Goal: Check status: Check status

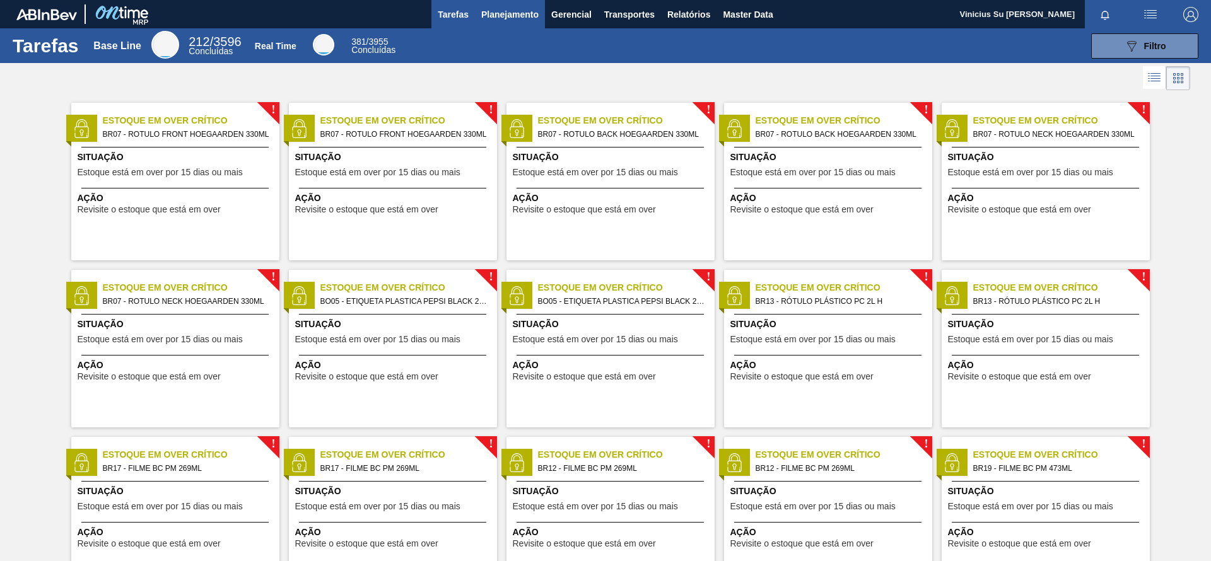
click at [525, 16] on span "Planejamento" at bounding box center [509, 14] width 57 height 15
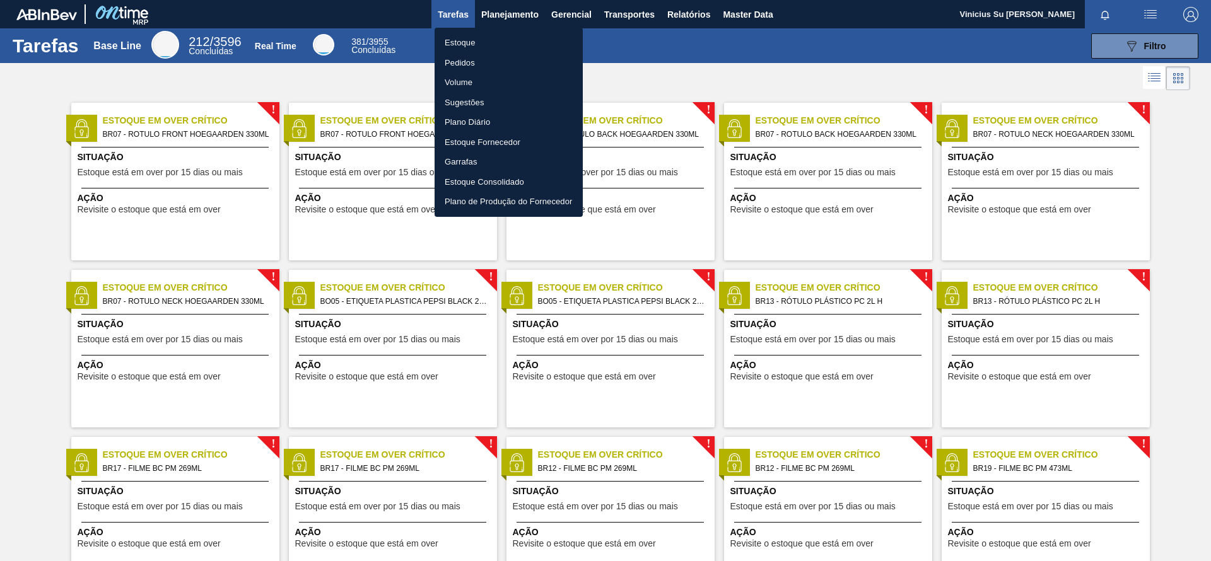
click at [460, 60] on li "Pedidos" at bounding box center [509, 63] width 148 height 20
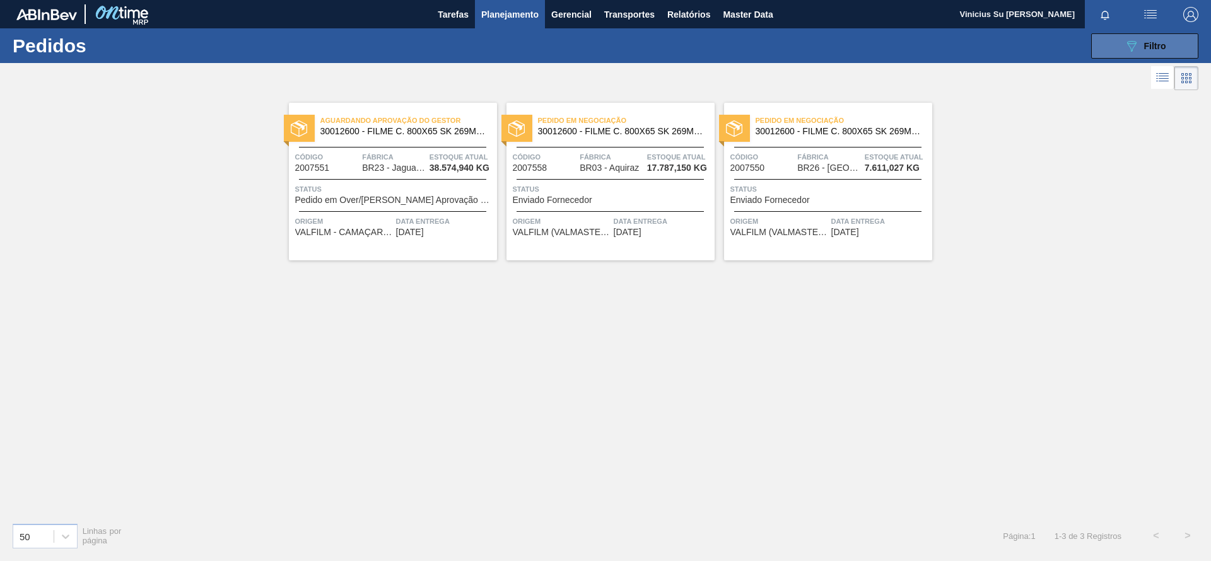
click at [1145, 42] on span "Filtro" at bounding box center [1155, 46] width 22 height 10
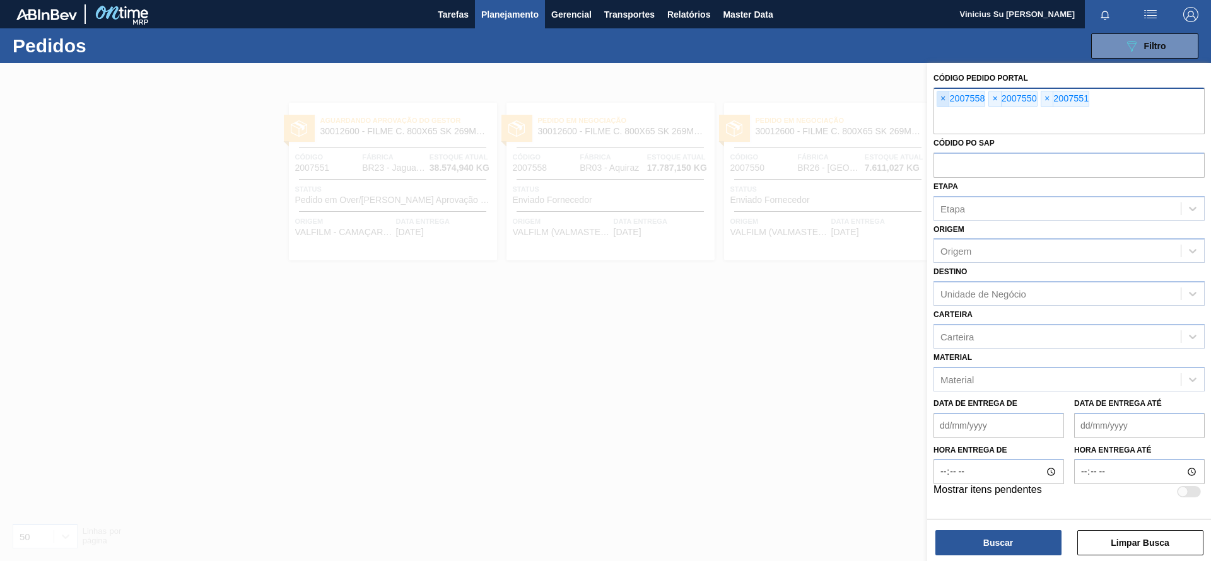
click at [942, 98] on span "×" at bounding box center [943, 98] width 12 height 15
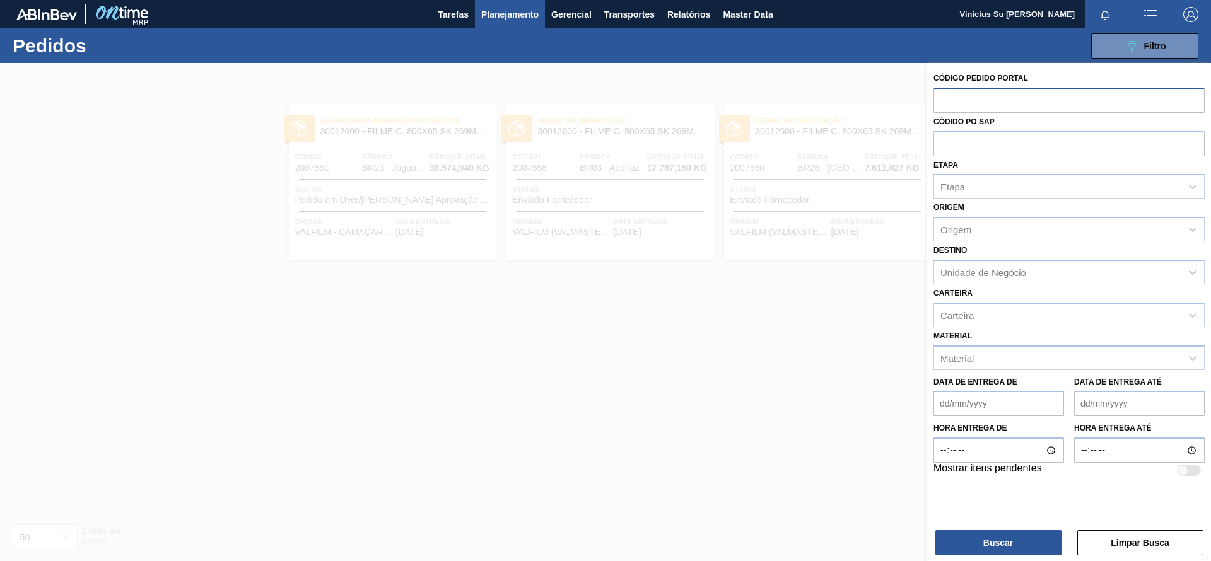
paste input "2007551"
type input "2007551"
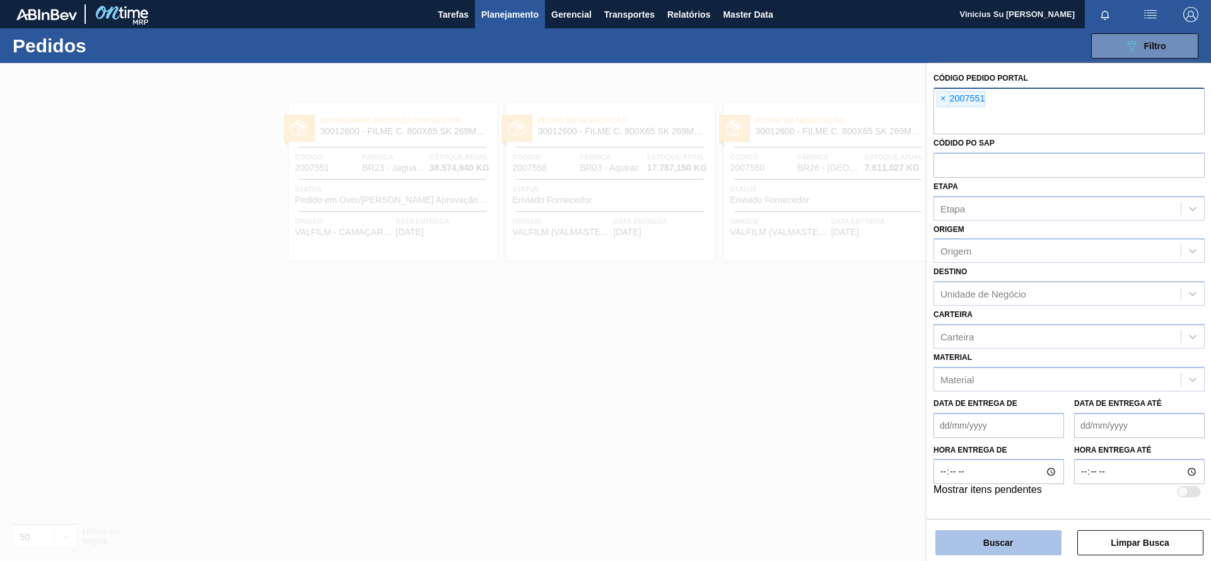
click at [990, 545] on button "Buscar" at bounding box center [998, 542] width 126 height 25
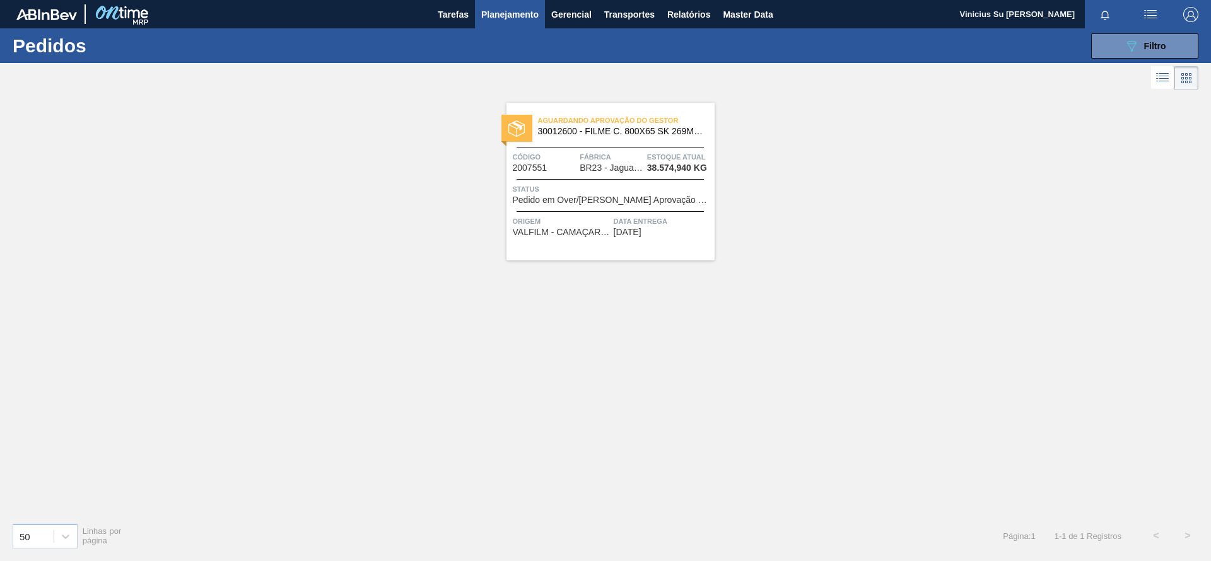
click at [646, 134] on span "30012600 - FILME C. 800X65 SK 269ML MP C15 429" at bounding box center [621, 131] width 167 height 9
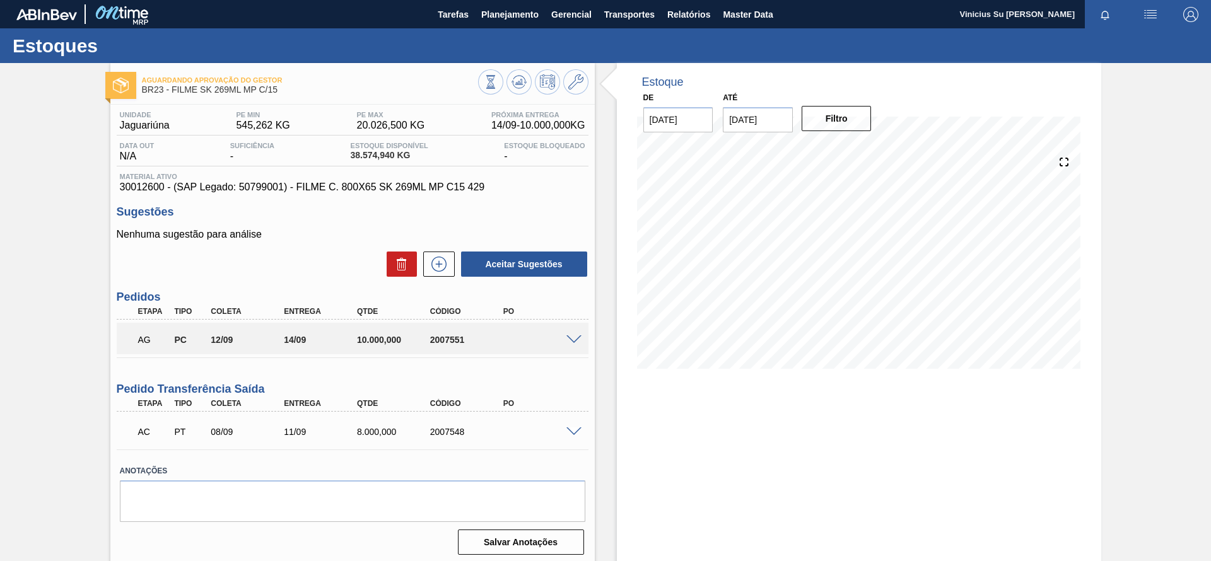
click at [748, 120] on input "[DATE]" at bounding box center [758, 119] width 70 height 25
click at [860, 151] on button "Next Month" at bounding box center [864, 150] width 9 height 9
click at [829, 270] on div "26 27 28 29 30 31 1" at bounding box center [799, 272] width 143 height 20
click at [824, 270] on div "30" at bounding box center [819, 272] width 17 height 17
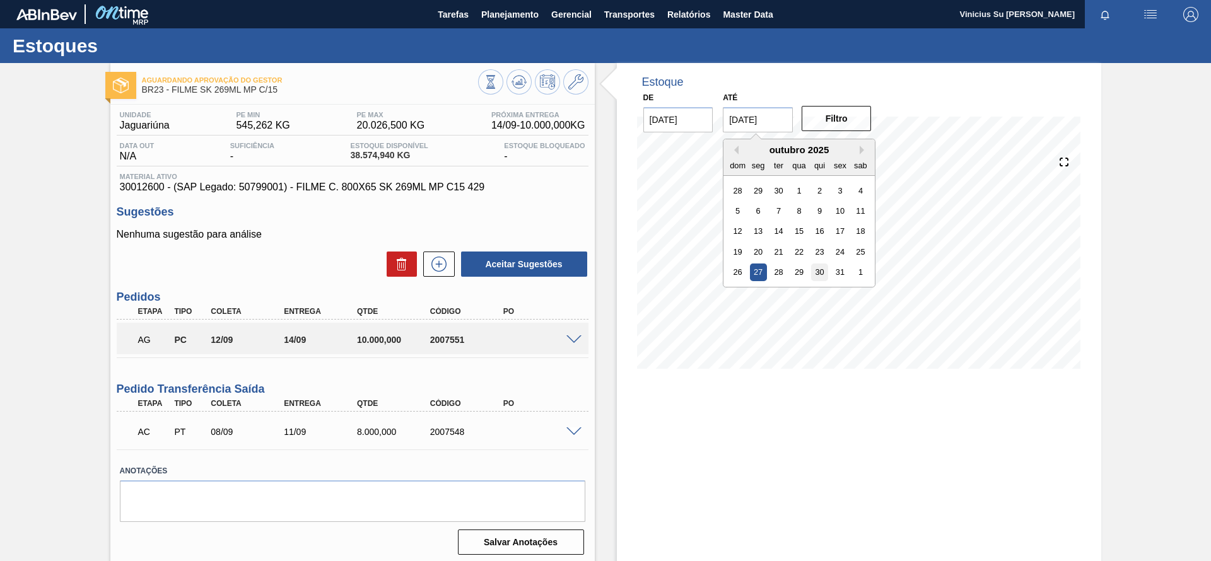
type input "[DATE]"
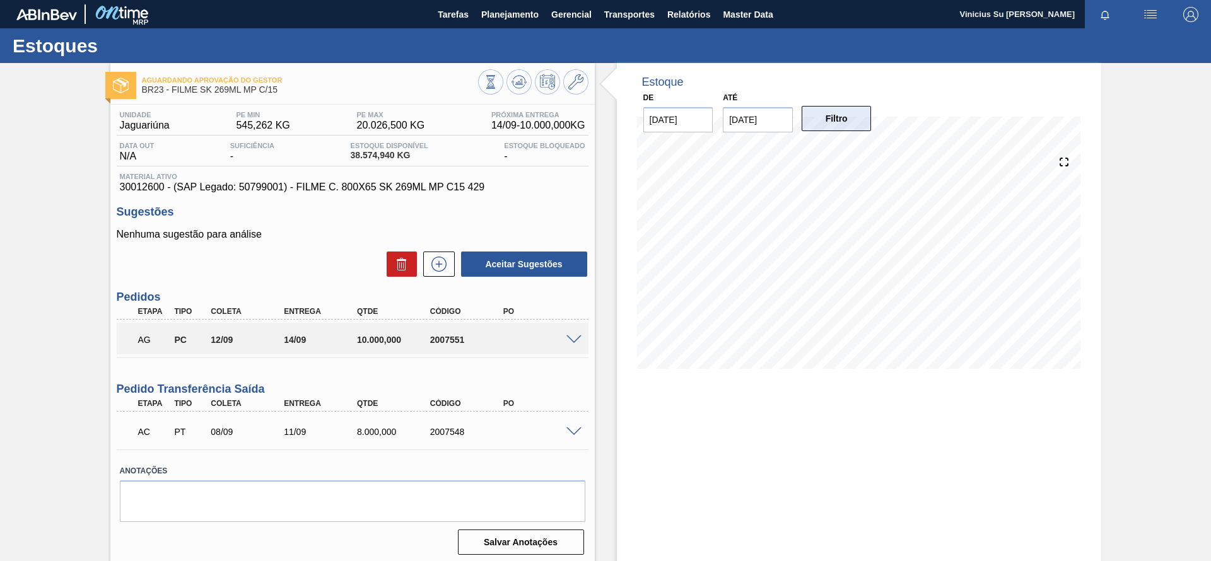
click at [838, 123] on button "Filtro" at bounding box center [837, 118] width 70 height 25
click at [576, 336] on span at bounding box center [573, 340] width 15 height 9
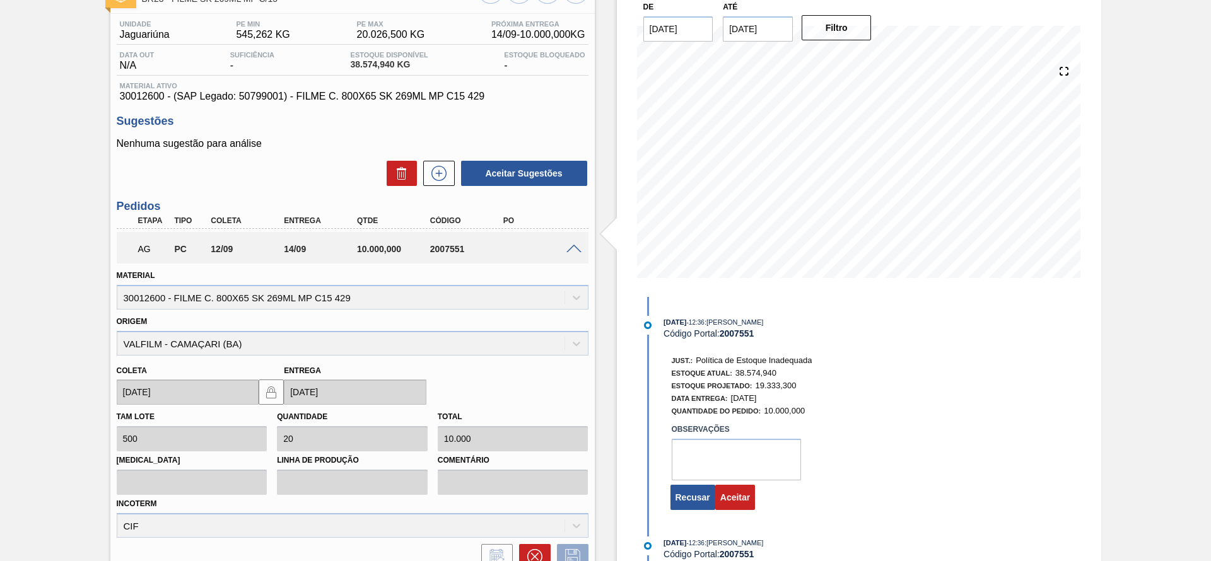
scroll to position [189, 0]
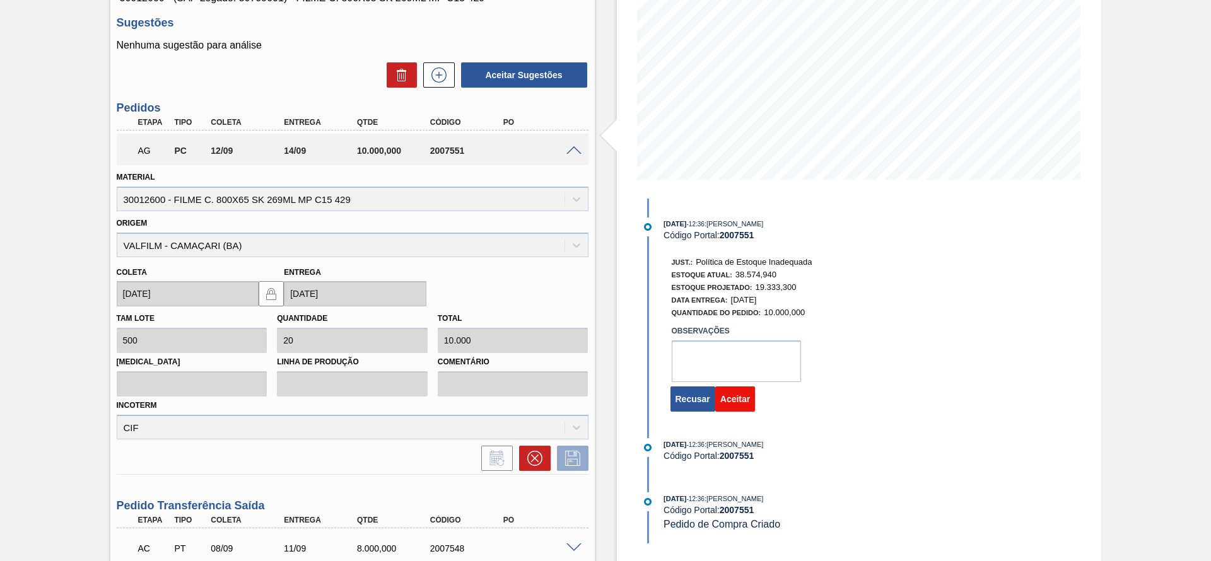
click at [740, 401] on button "Aceitar" at bounding box center [735, 399] width 40 height 25
